Goal: Navigation & Orientation: Find specific page/section

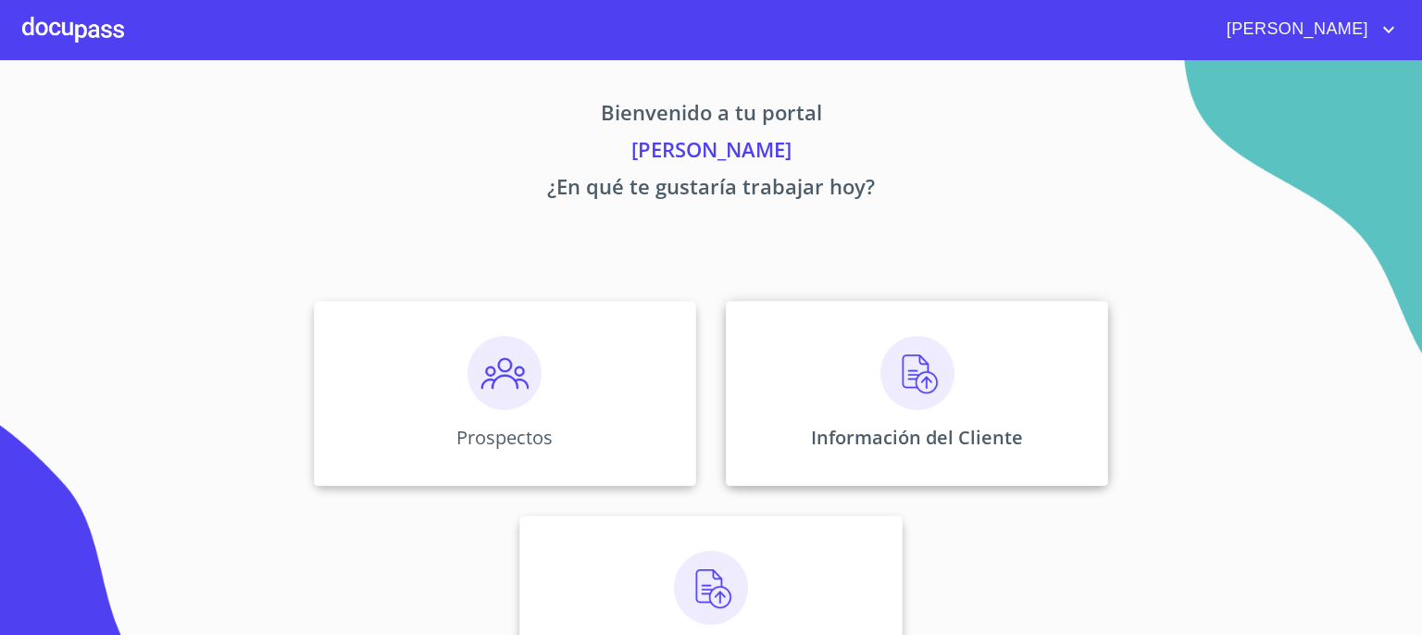
click at [911, 371] on img at bounding box center [917, 373] width 74 height 74
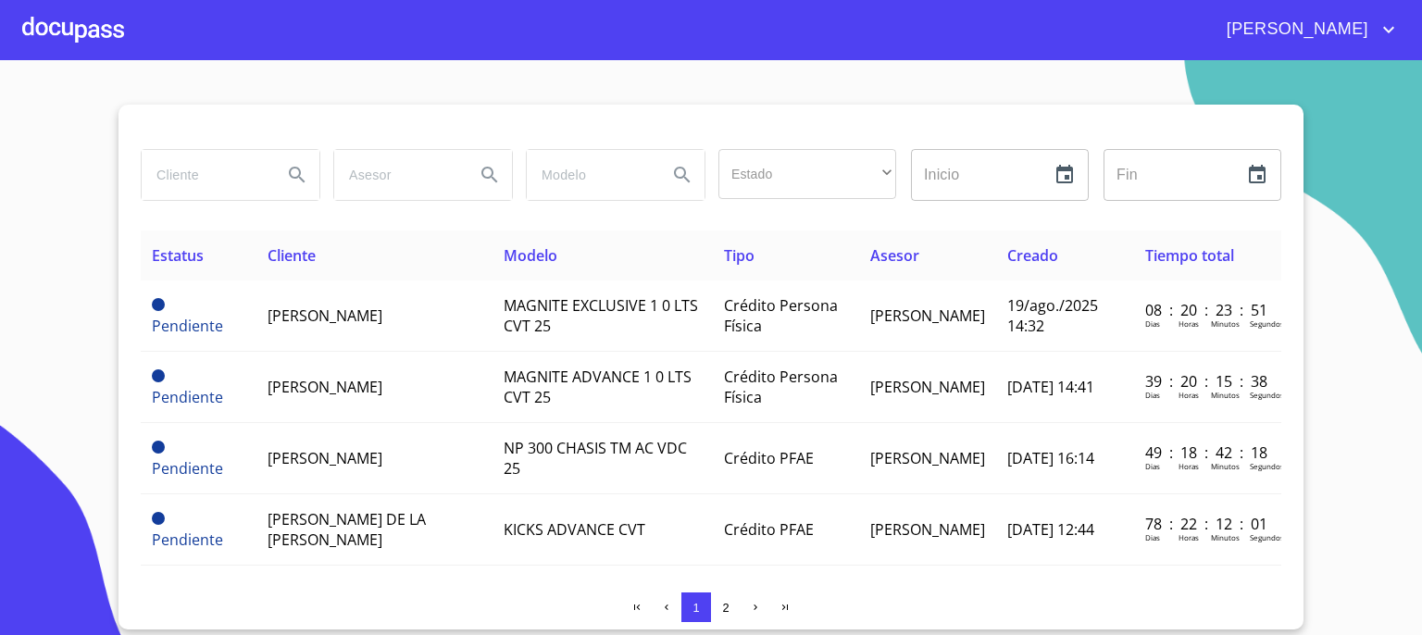
click at [1335, 272] on section "Estado ​ ​ Inicio ​ Fin ​ Estatus Cliente Modelo Tipo Asesor Creado Tiempo tota…" at bounding box center [711, 347] width 1422 height 575
click at [1323, 332] on section "Estado ​ ​ Inicio ​ Fin ​ Estatus Cliente Modelo Tipo Asesor Creado Tiempo tota…" at bounding box center [711, 347] width 1422 height 575
